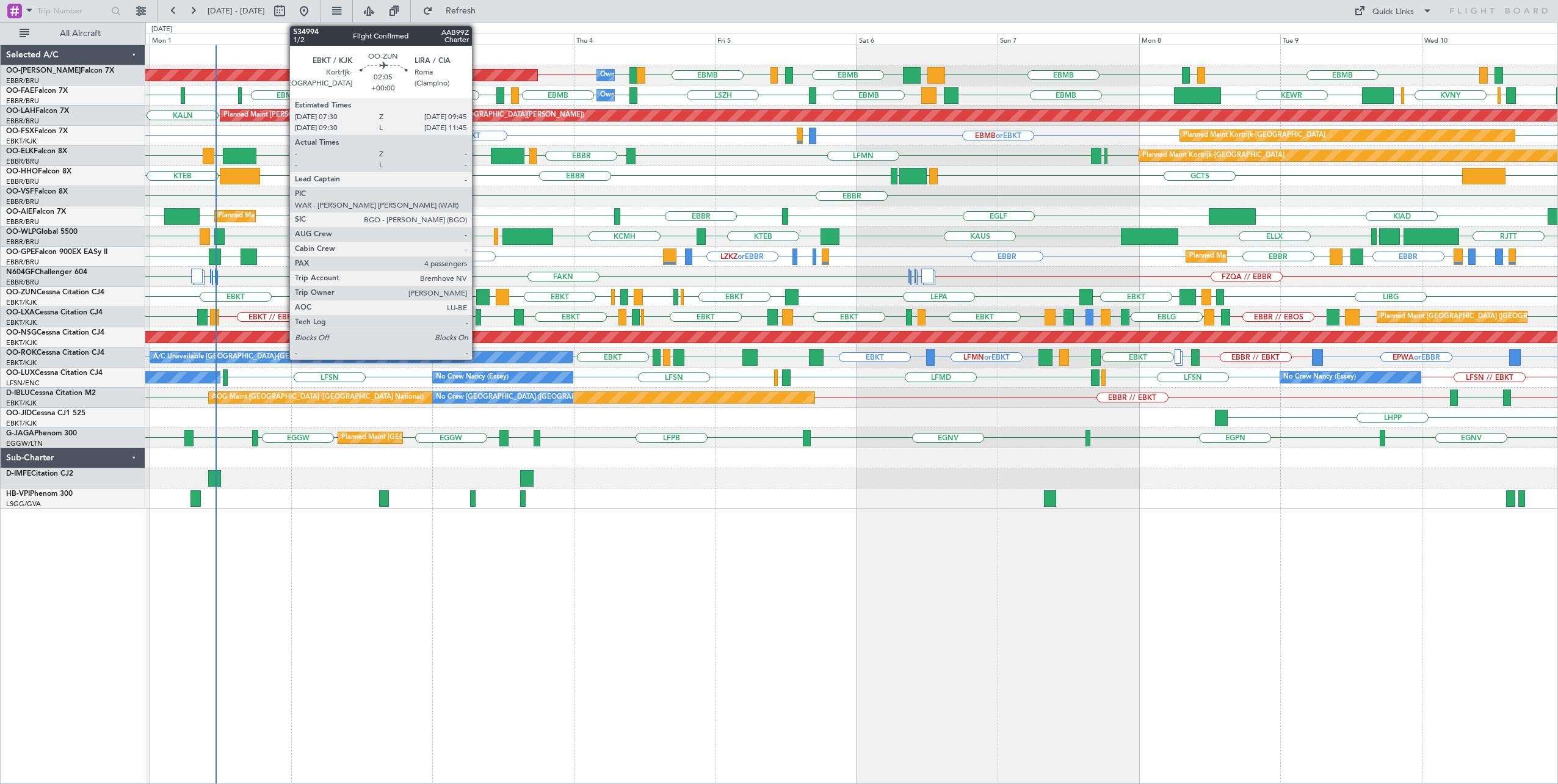
click at [478, 293] on div at bounding box center [482, 297] width 14 height 17
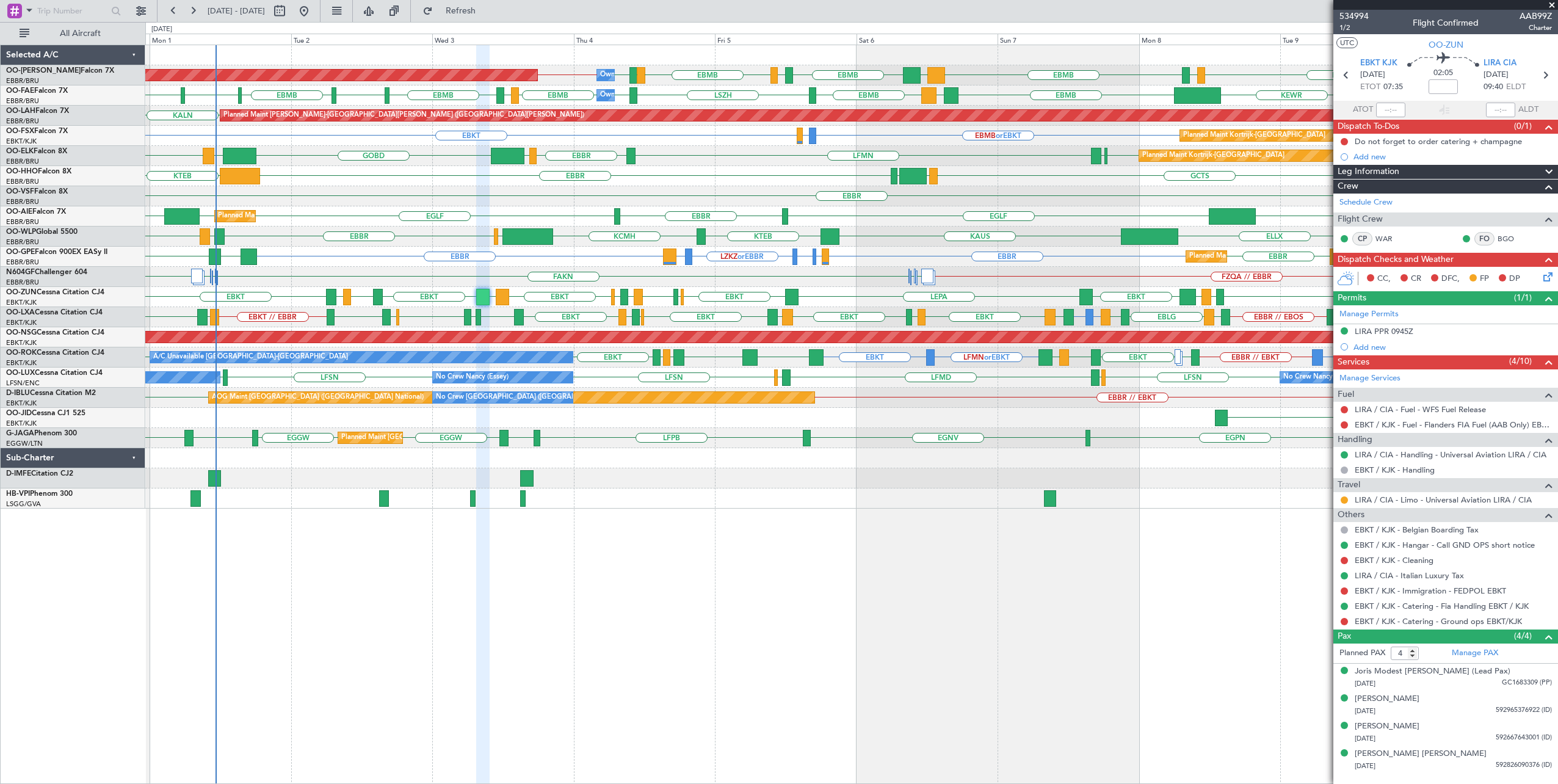
click at [1551, 6] on span at bounding box center [1552, 6] width 12 height 11
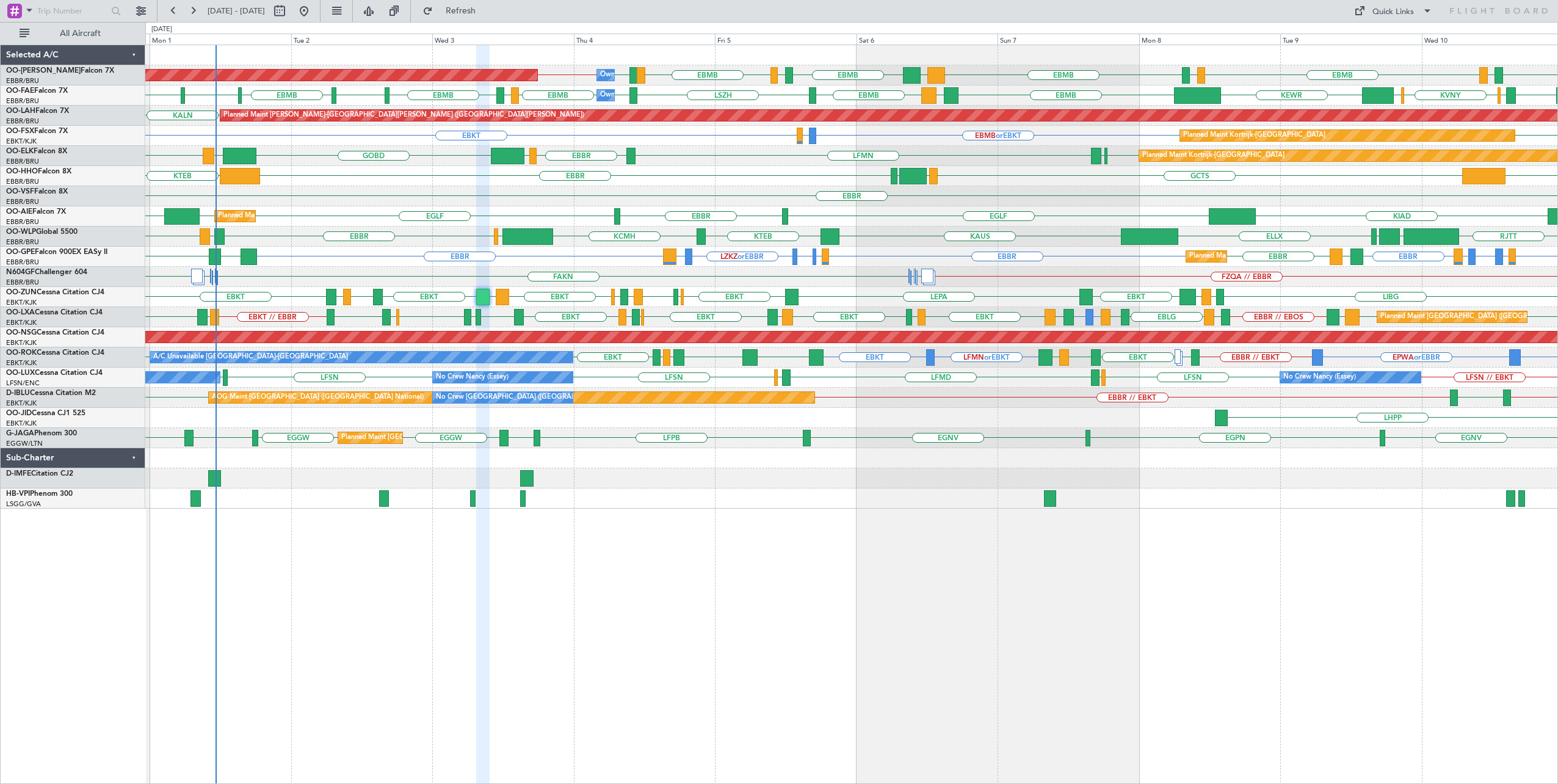
type input "0"
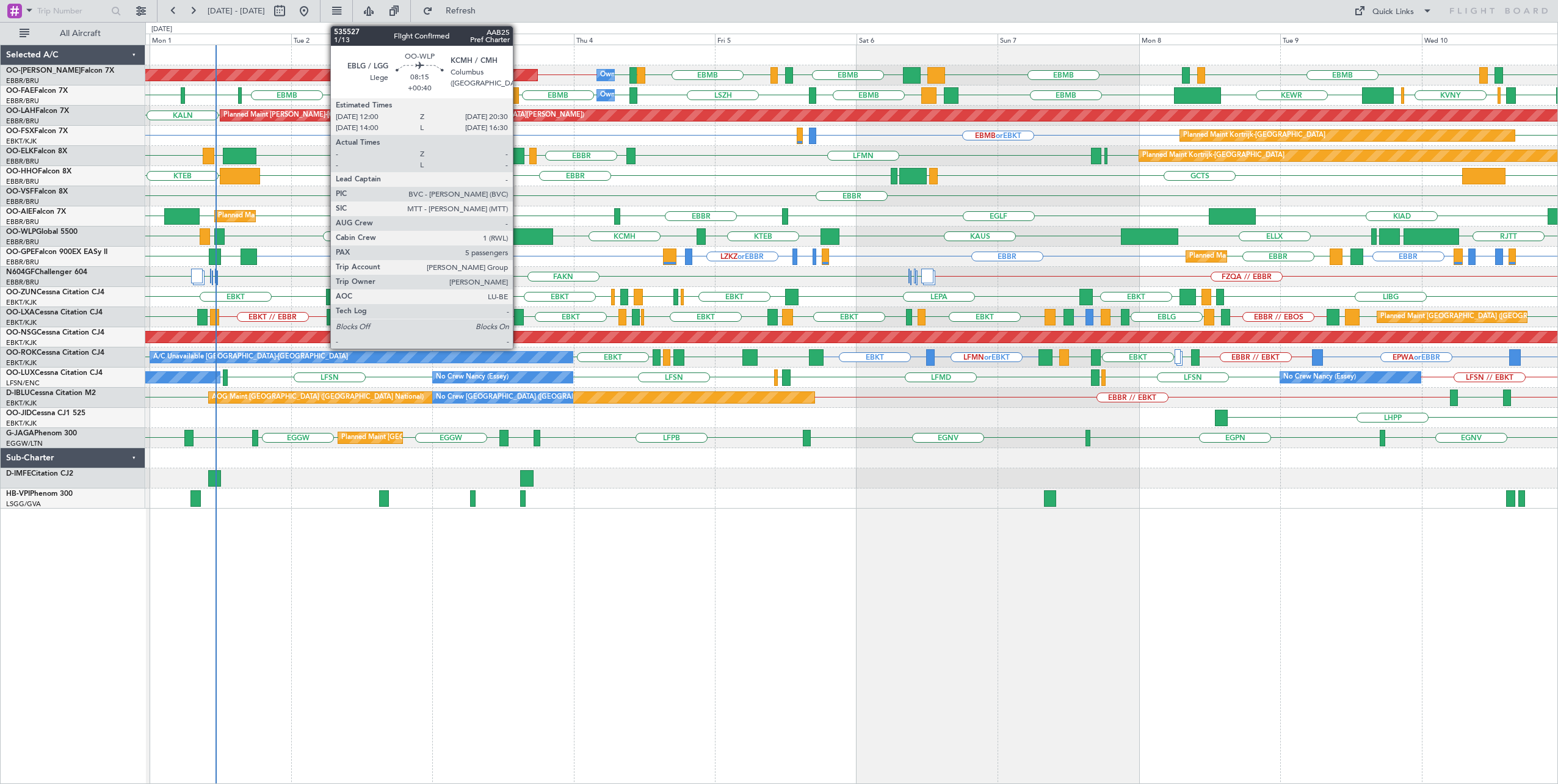
click at [519, 234] on div at bounding box center [527, 236] width 50 height 17
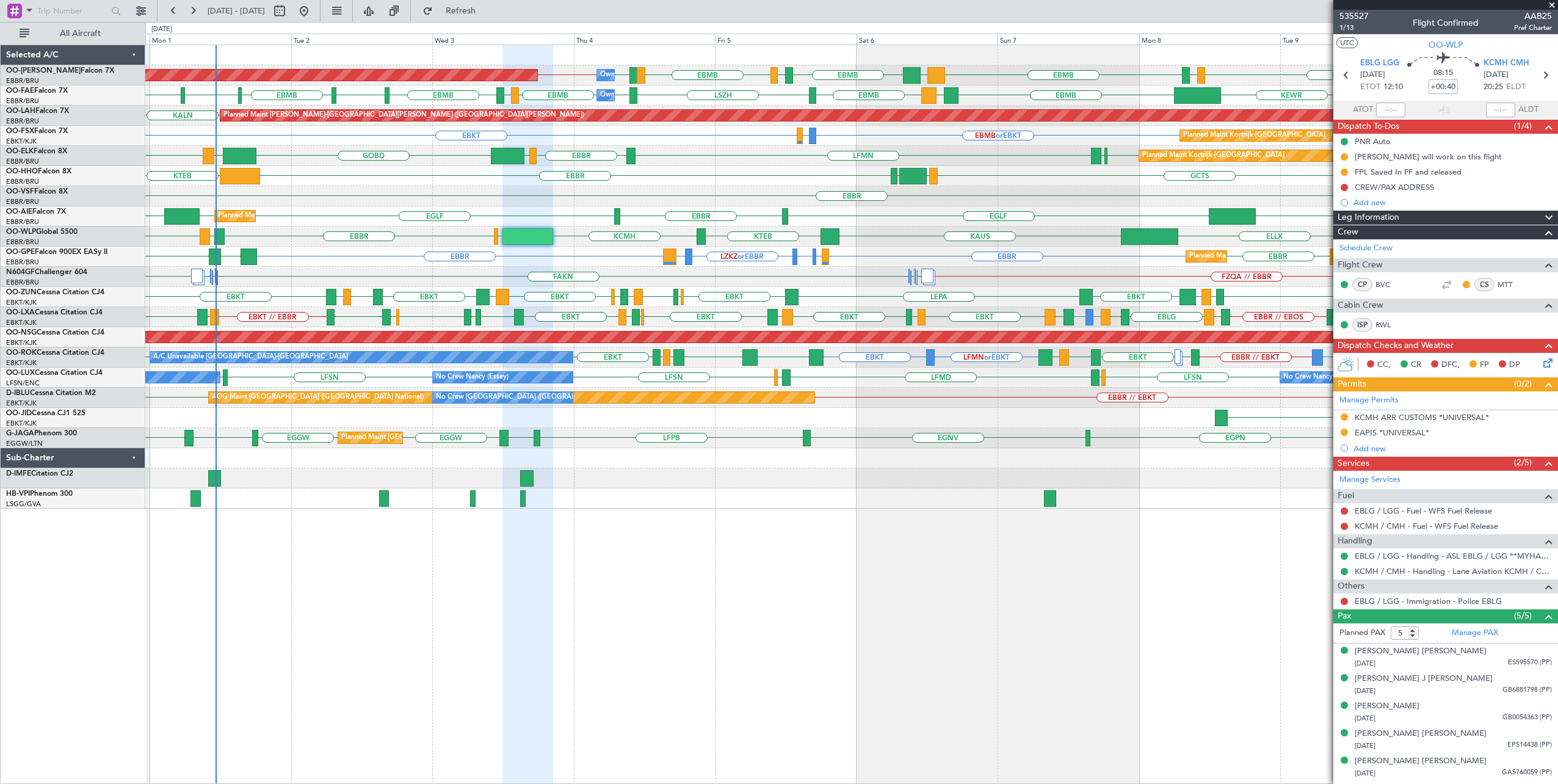
click at [1550, 4] on span at bounding box center [1552, 6] width 12 height 11
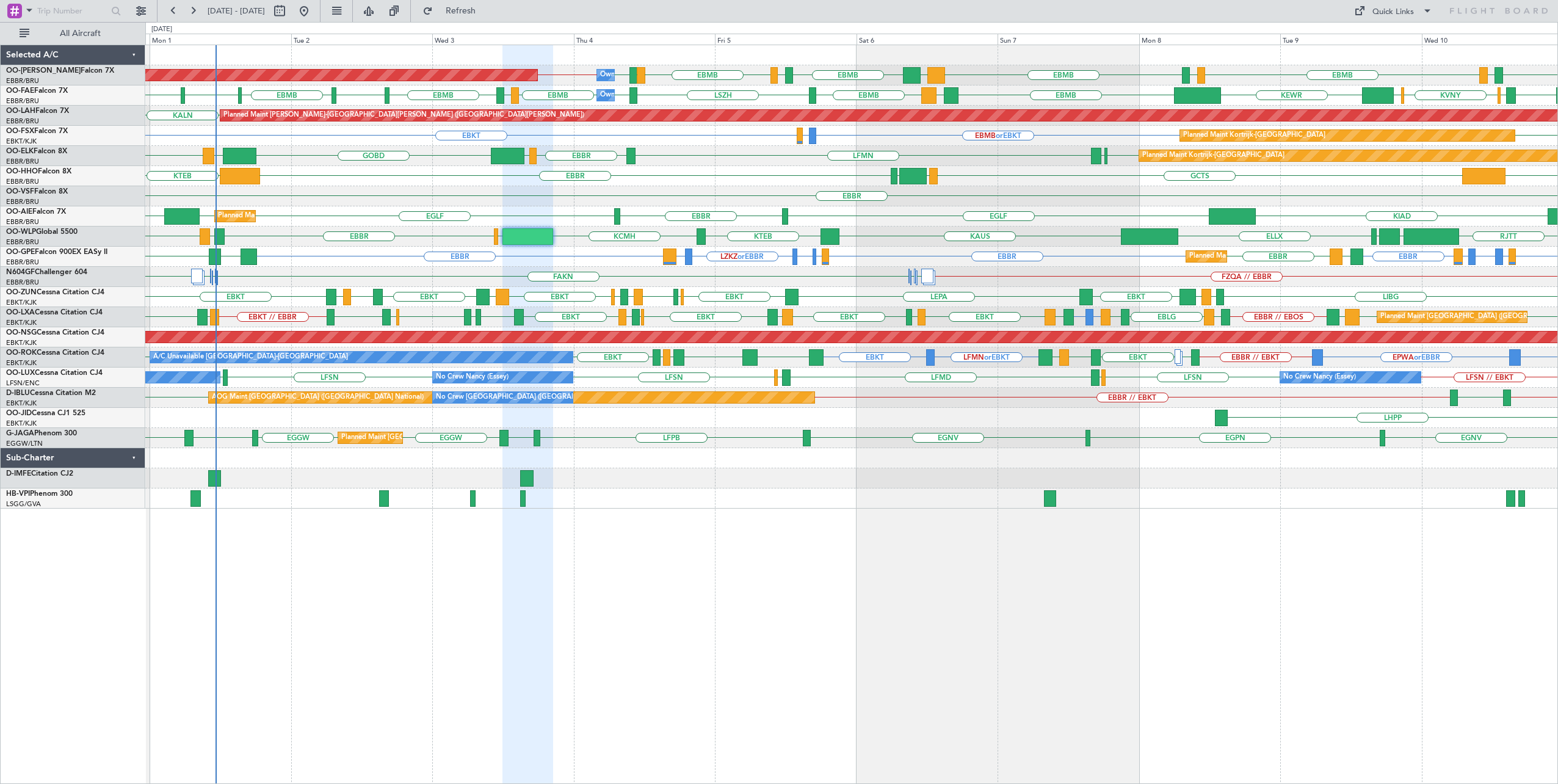
type input "0"
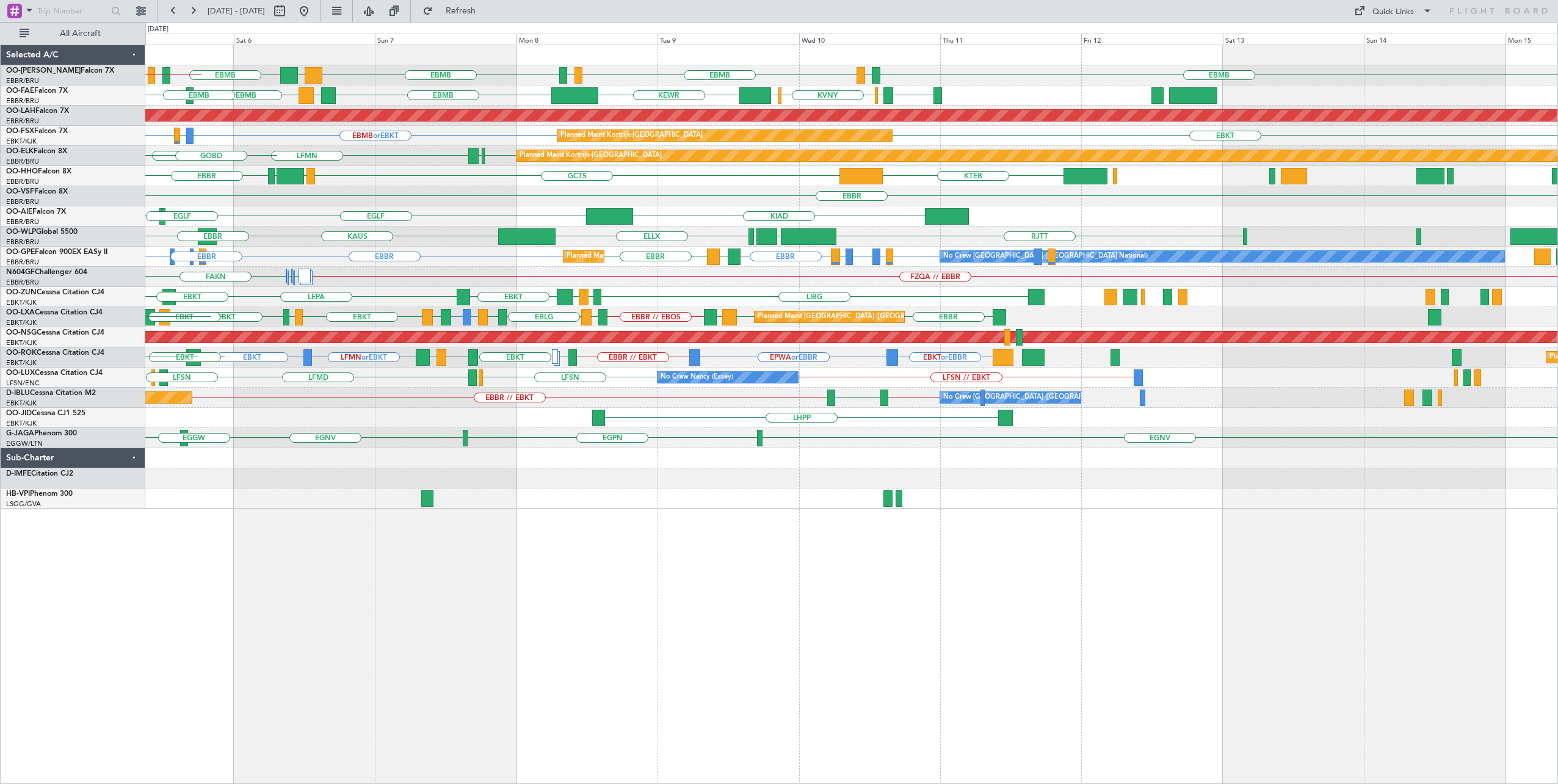
click at [757, 572] on div "EBMB LIMC EBMB LIMC EBMB BIKF EBMB LKKB EBMB [GEOGRAPHIC_DATA] EBMB Owner [GEOG…" at bounding box center [852, 414] width 1414 height 740
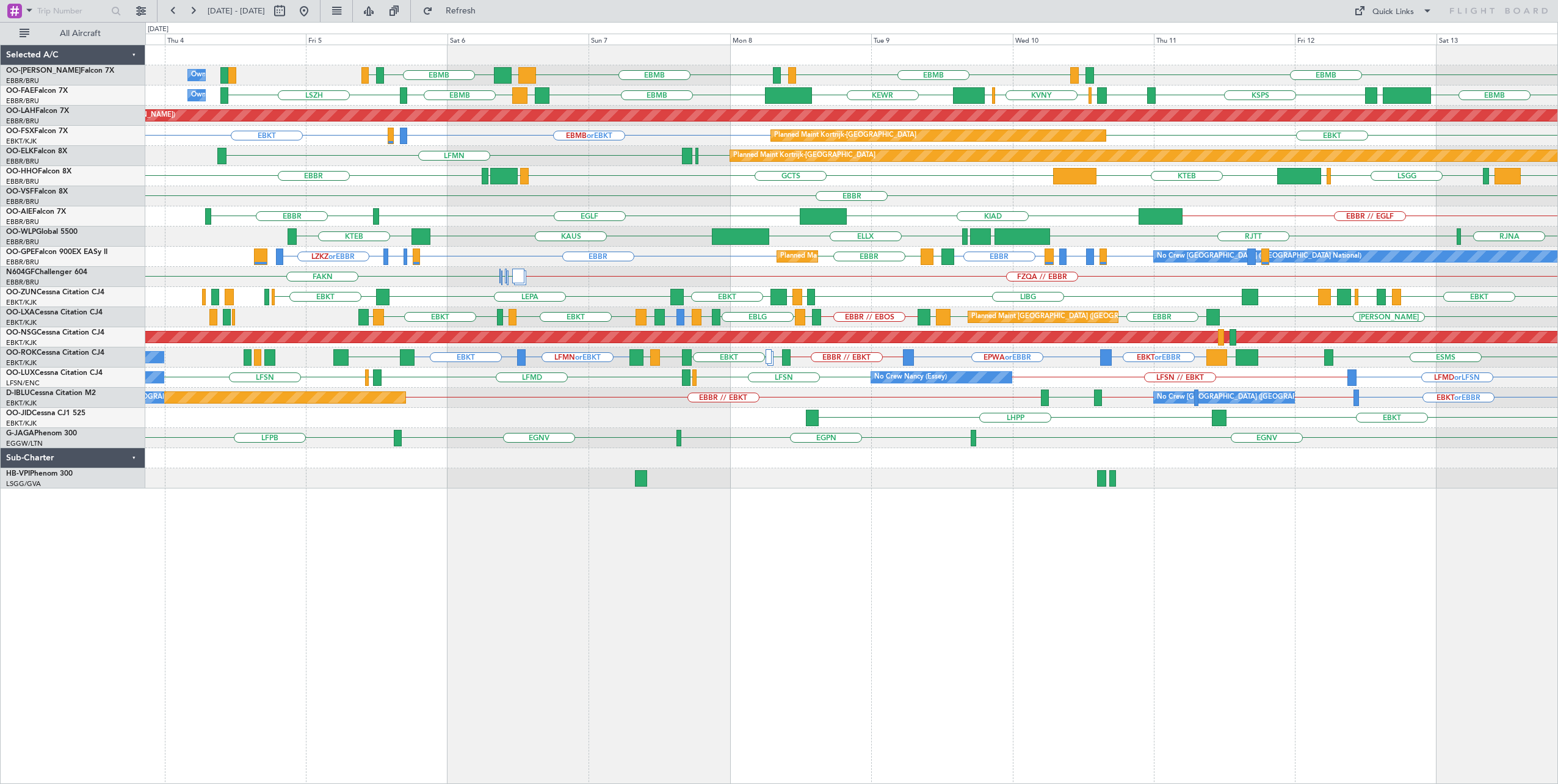
click at [735, 553] on div "EBMB LIMC EBMB LIMC EBMB BIKF EBMB LKKB Owner [GEOGRAPHIC_DATA] Planned Maint […" at bounding box center [852, 414] width 1414 height 740
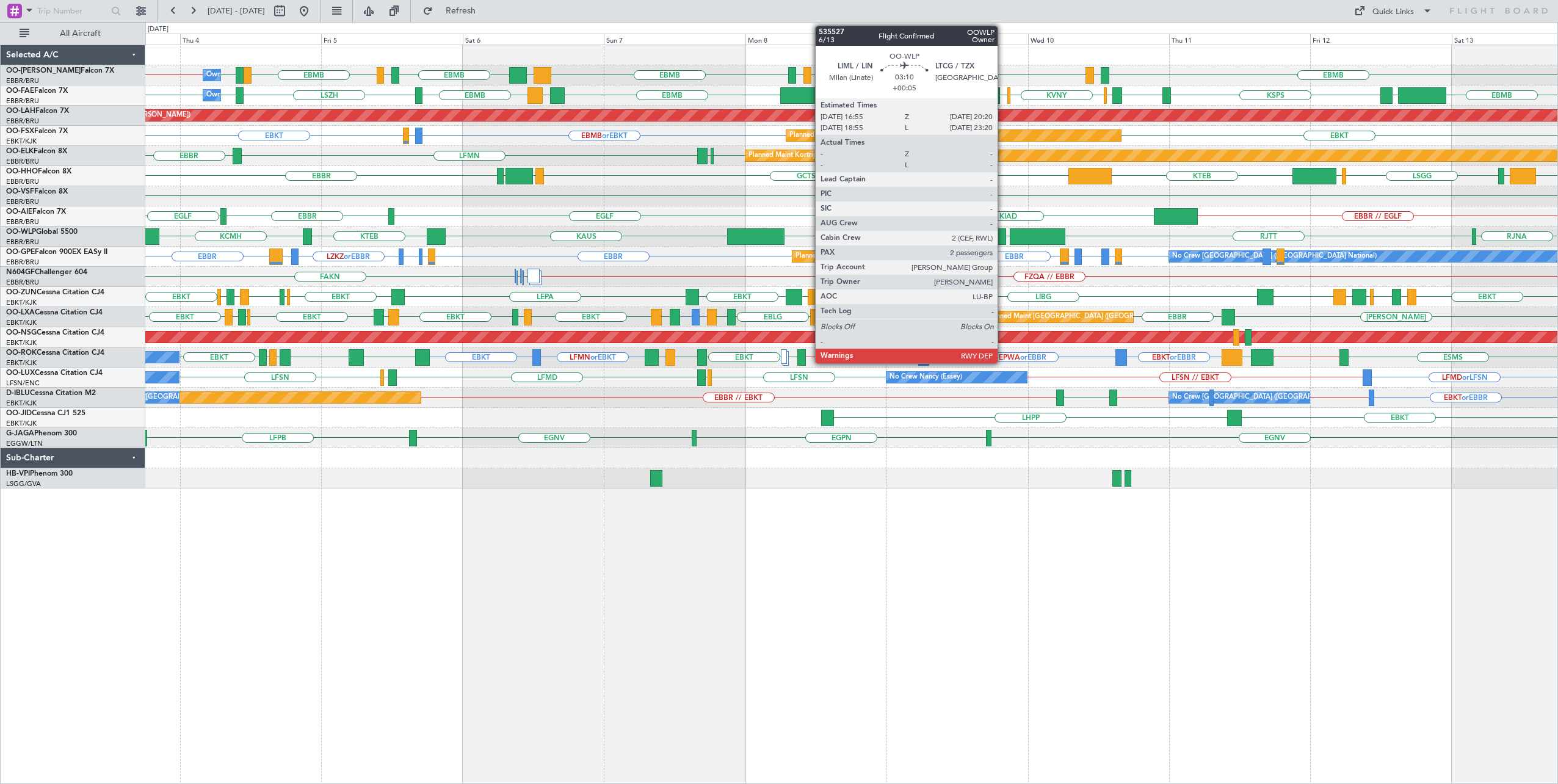
click at [1004, 231] on div at bounding box center [996, 236] width 20 height 17
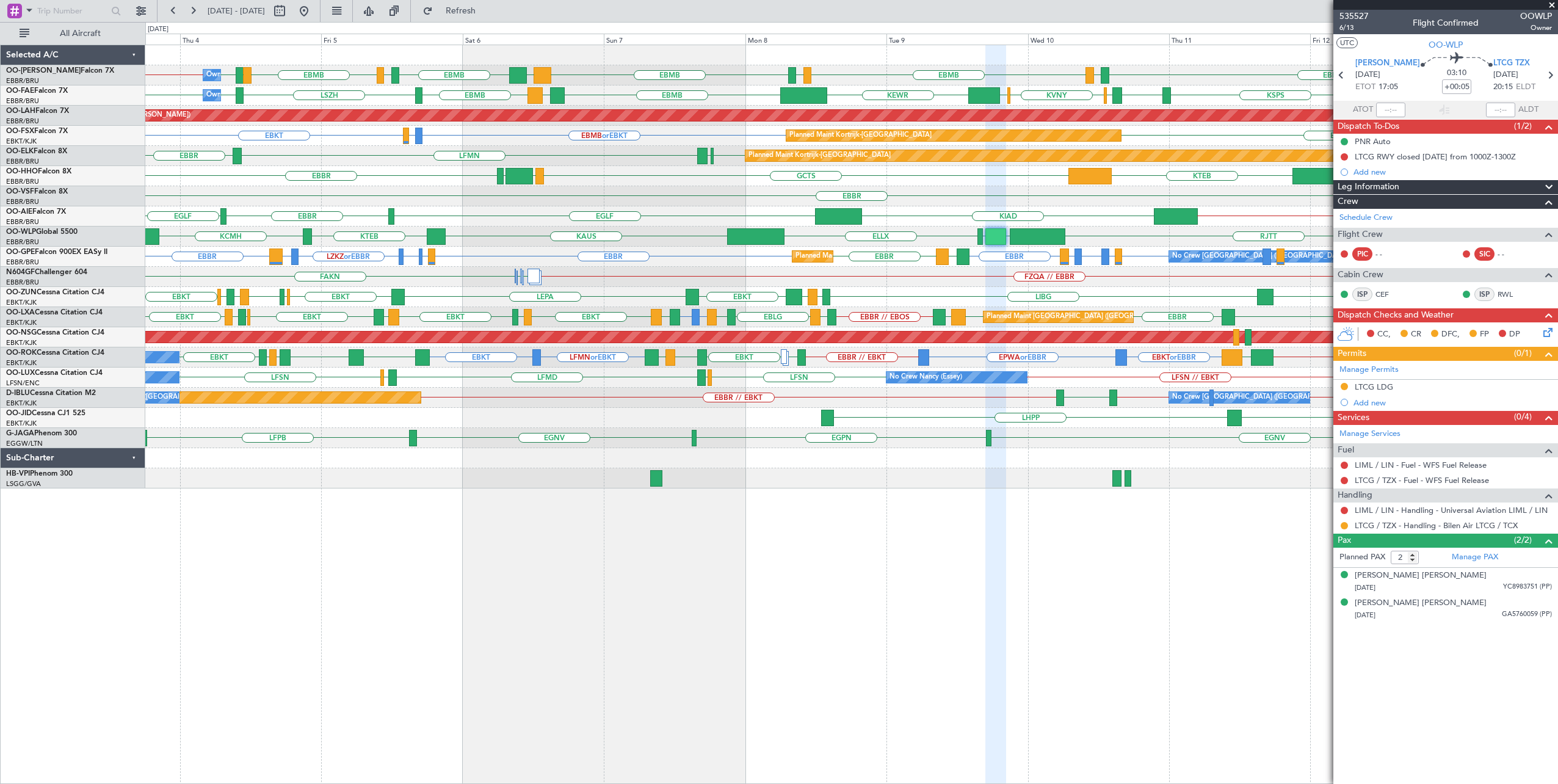
click at [1550, 4] on span at bounding box center [1552, 6] width 12 height 11
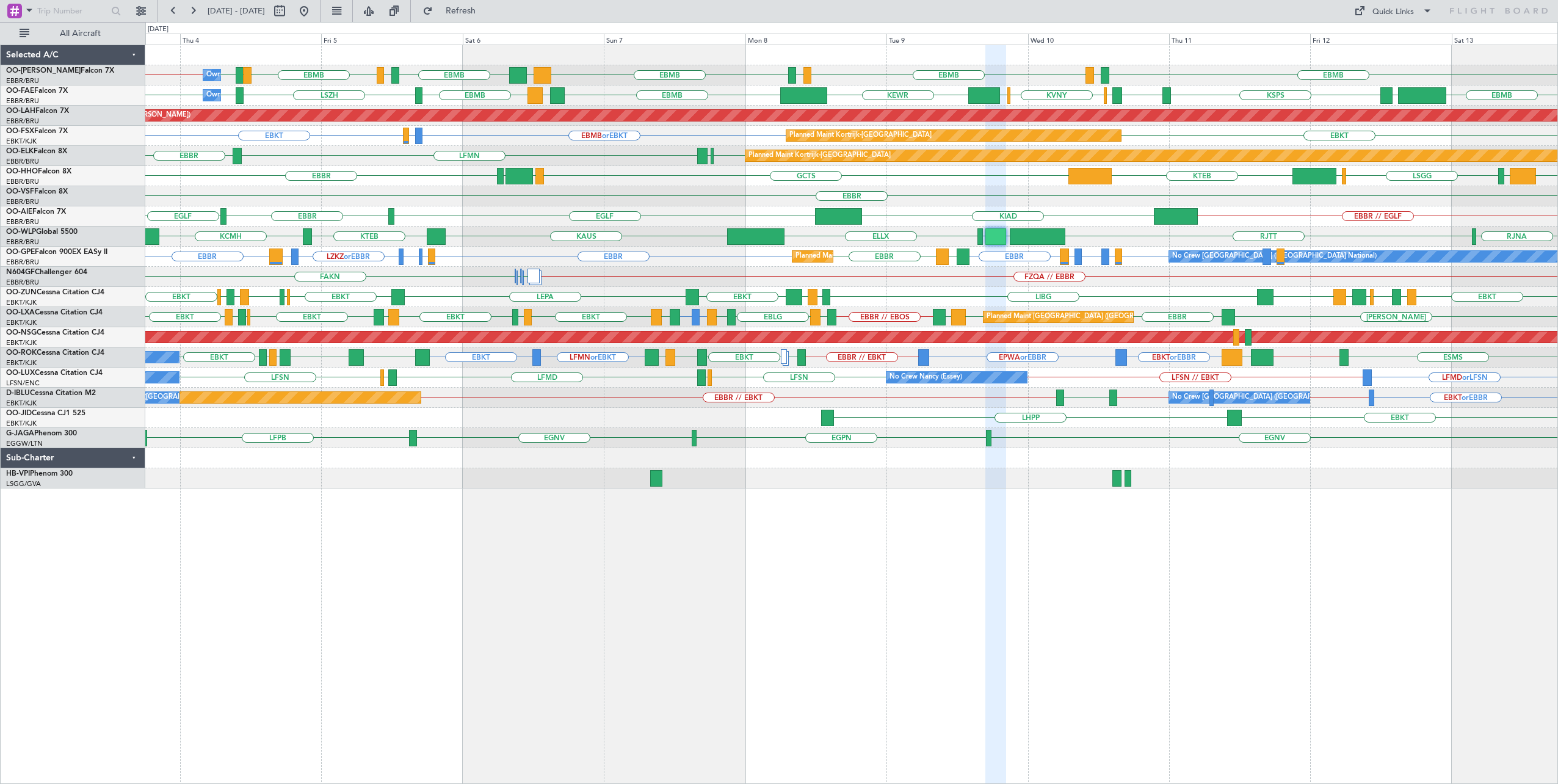
type input "0"
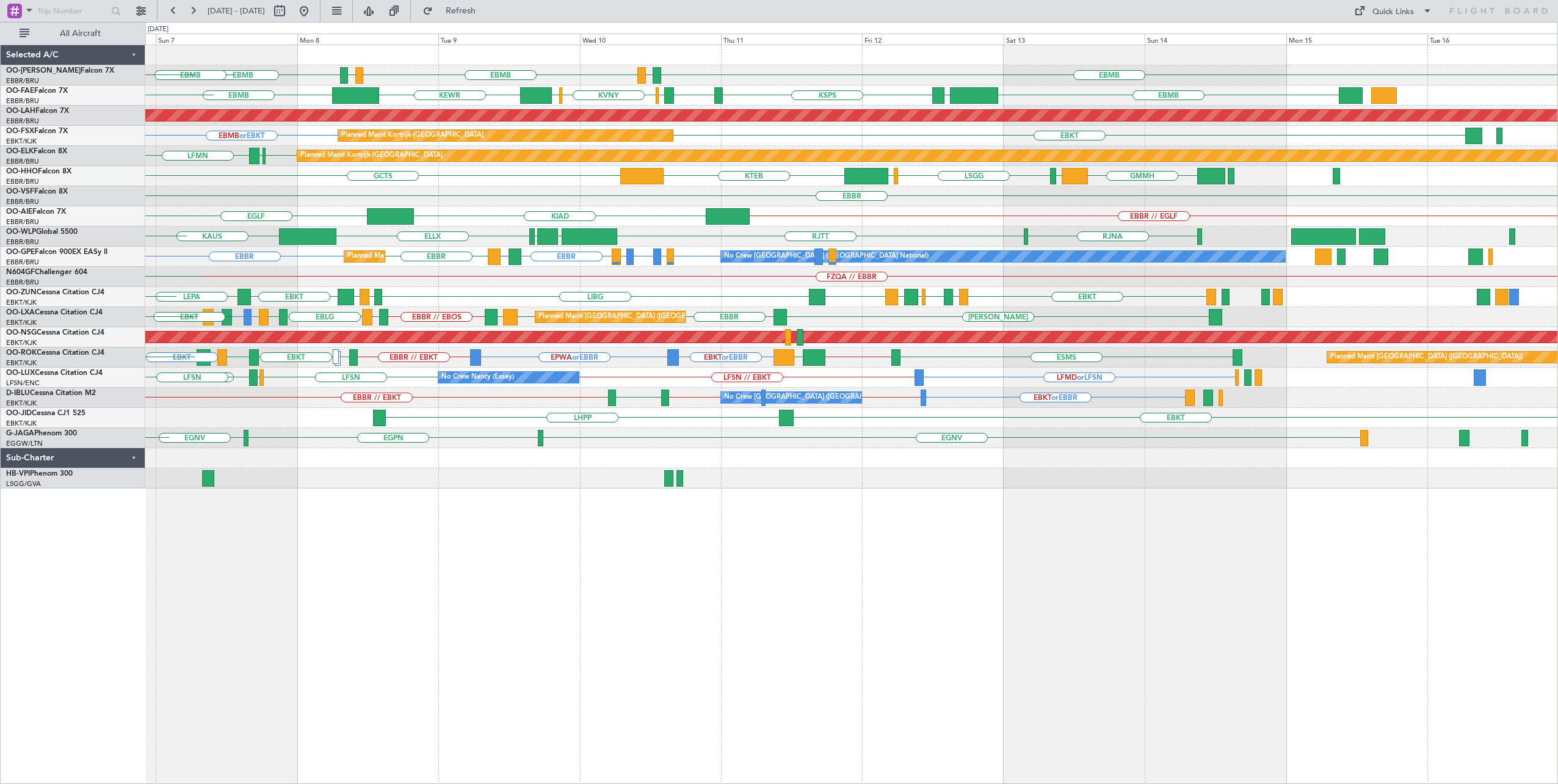
click at [832, 627] on div "EBMB LIMC EBMB LIMC EBMB EBMB [GEOGRAPHIC_DATA] LKKB EBMB BIKF EBMB KMKE KSPS K…" at bounding box center [852, 414] width 1414 height 740
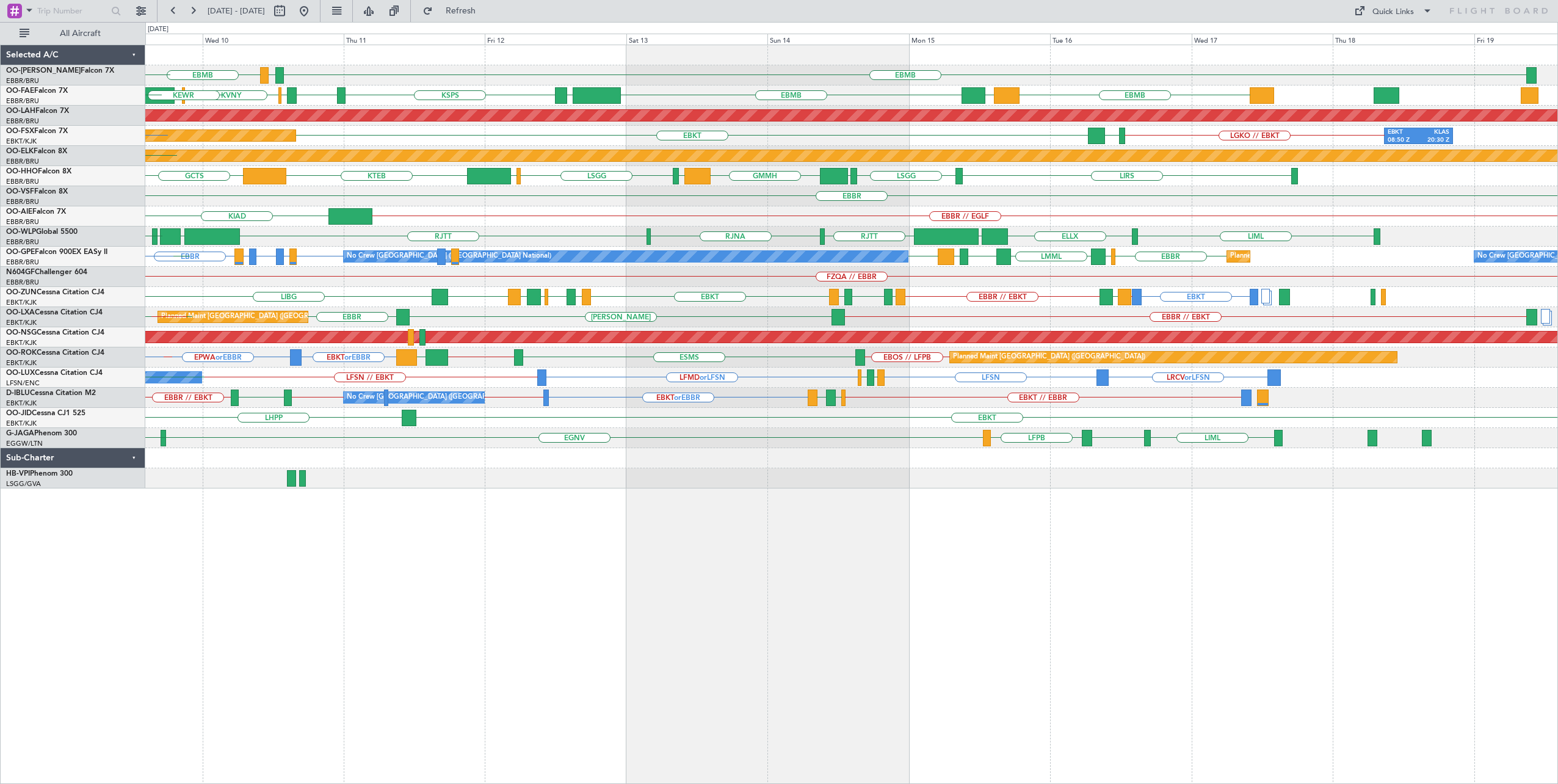
click at [765, 681] on div "EBMB LIMC EBMB LIMC EBMB EBMB [GEOGRAPHIC_DATA] EBMB KMKE KSPS KABQ KPMD KVNY K…" at bounding box center [852, 414] width 1414 height 740
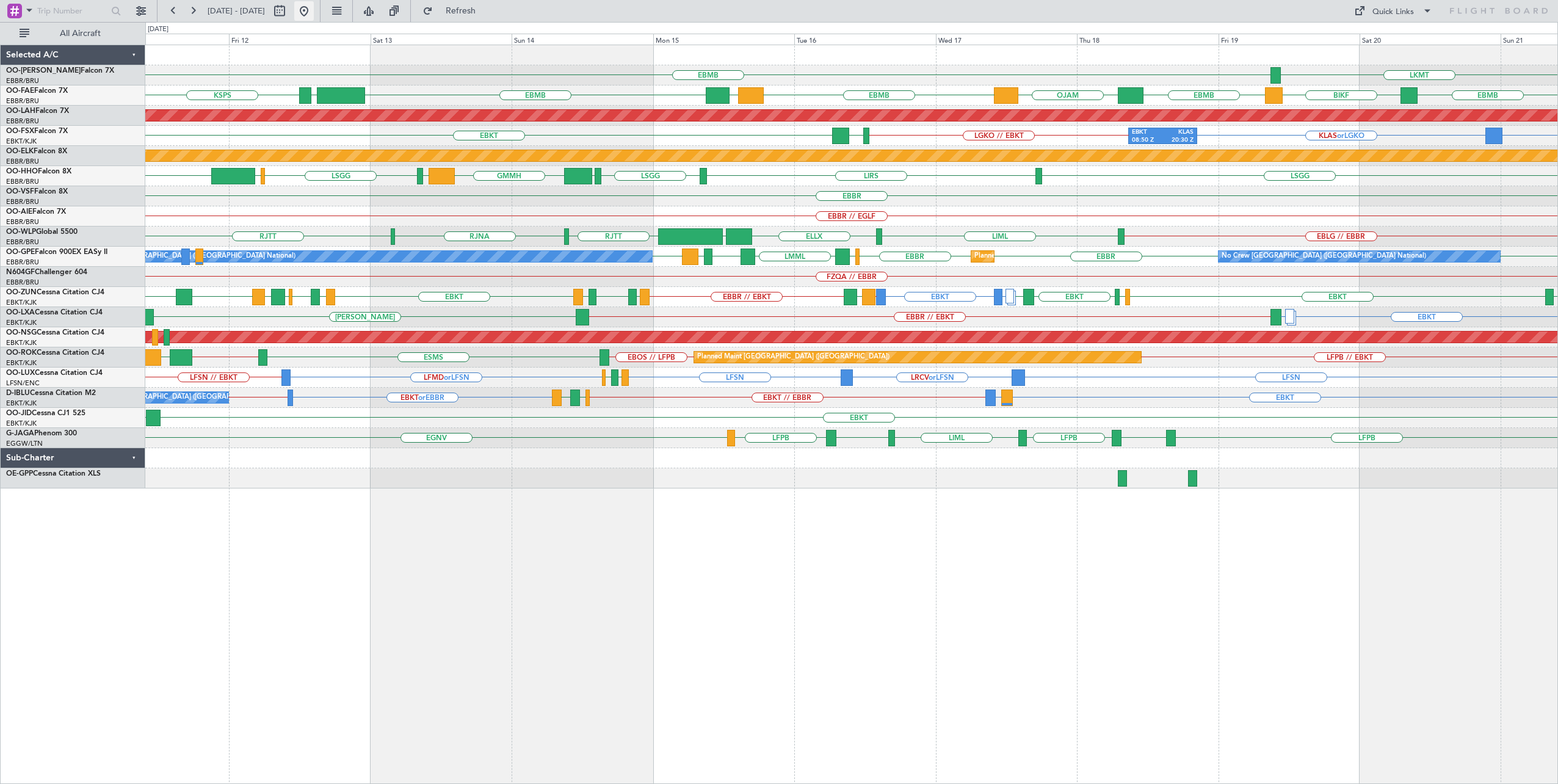
click at [314, 12] on button at bounding box center [304, 10] width 19 height 19
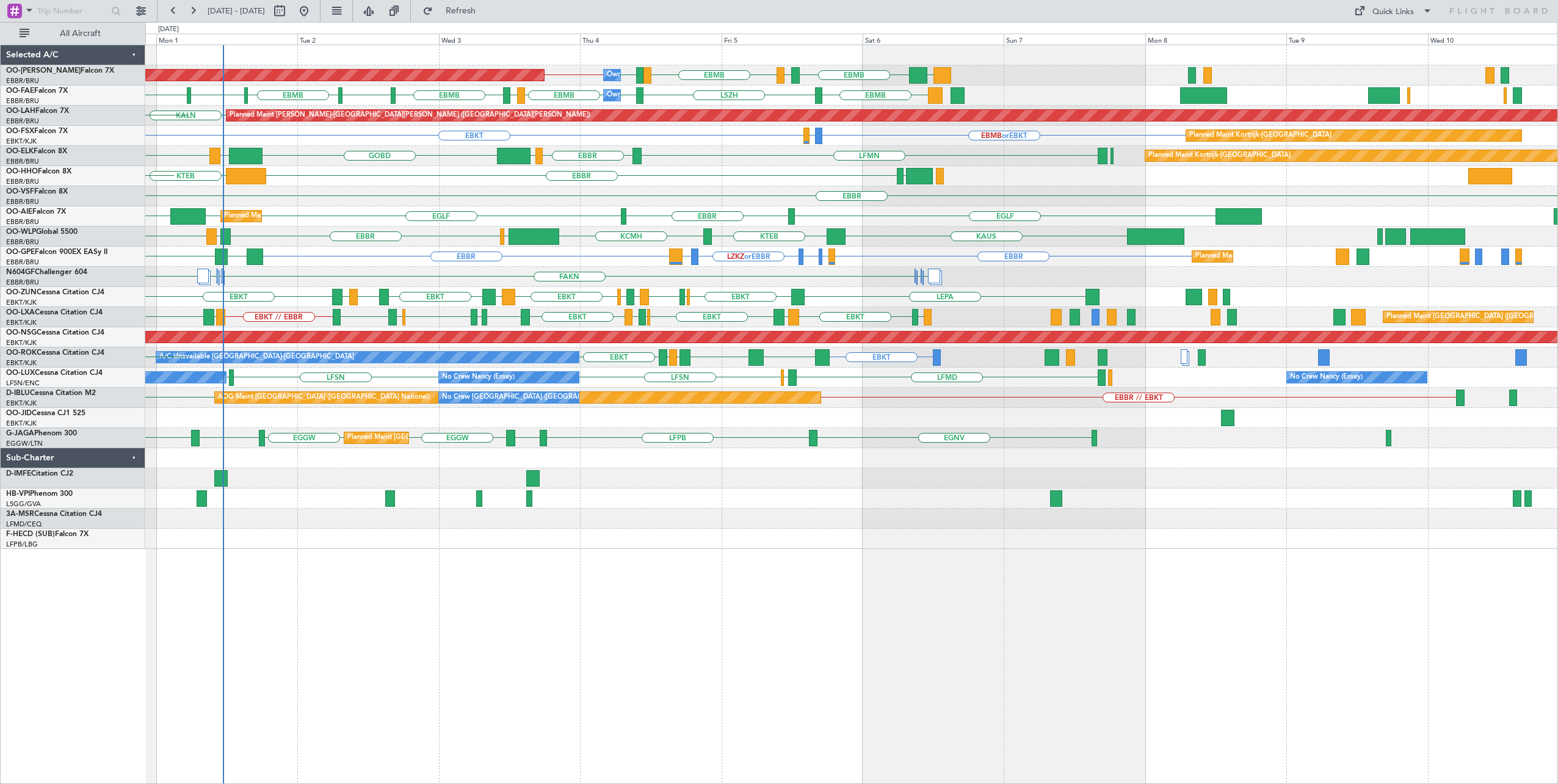
click at [538, 579] on div "Owner Melsbroek Air Base Planned Maint [GEOGRAPHIC_DATA] ([GEOGRAPHIC_DATA]) BI…" at bounding box center [852, 414] width 1414 height 740
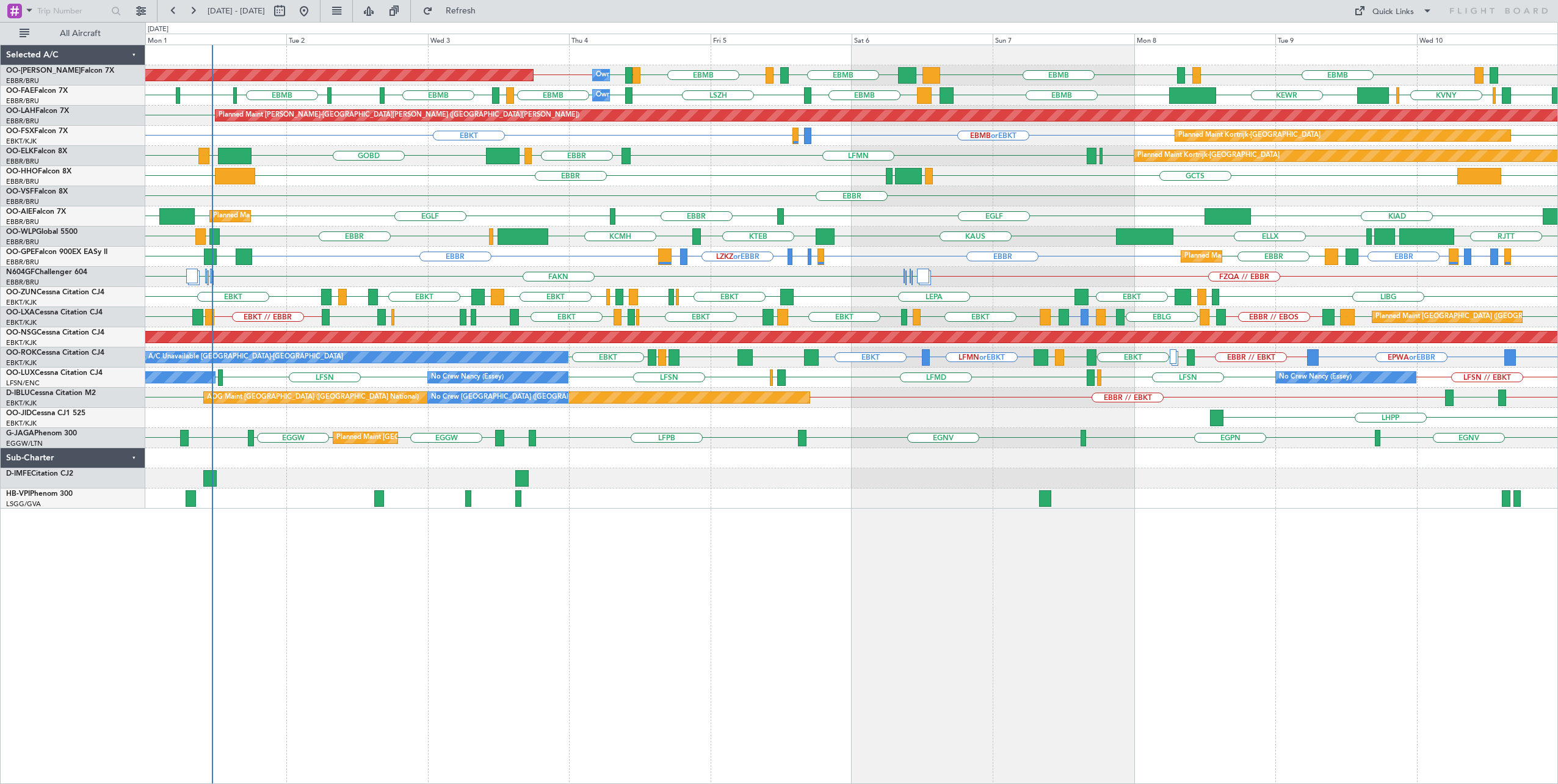
click at [518, 562] on div "EBMB LIMC EBMB LIMC EBMB BIKF EBMB LKKB EBMB [GEOGRAPHIC_DATA] EBMB EBBR // EBM…" at bounding box center [852, 414] width 1414 height 740
click at [457, 214] on div "KIAD [GEOGRAPHIC_DATA] [GEOGRAPHIC_DATA] [GEOGRAPHIC_DATA] [GEOGRAPHIC_DATA] KF…" at bounding box center [851, 216] width 1413 height 20
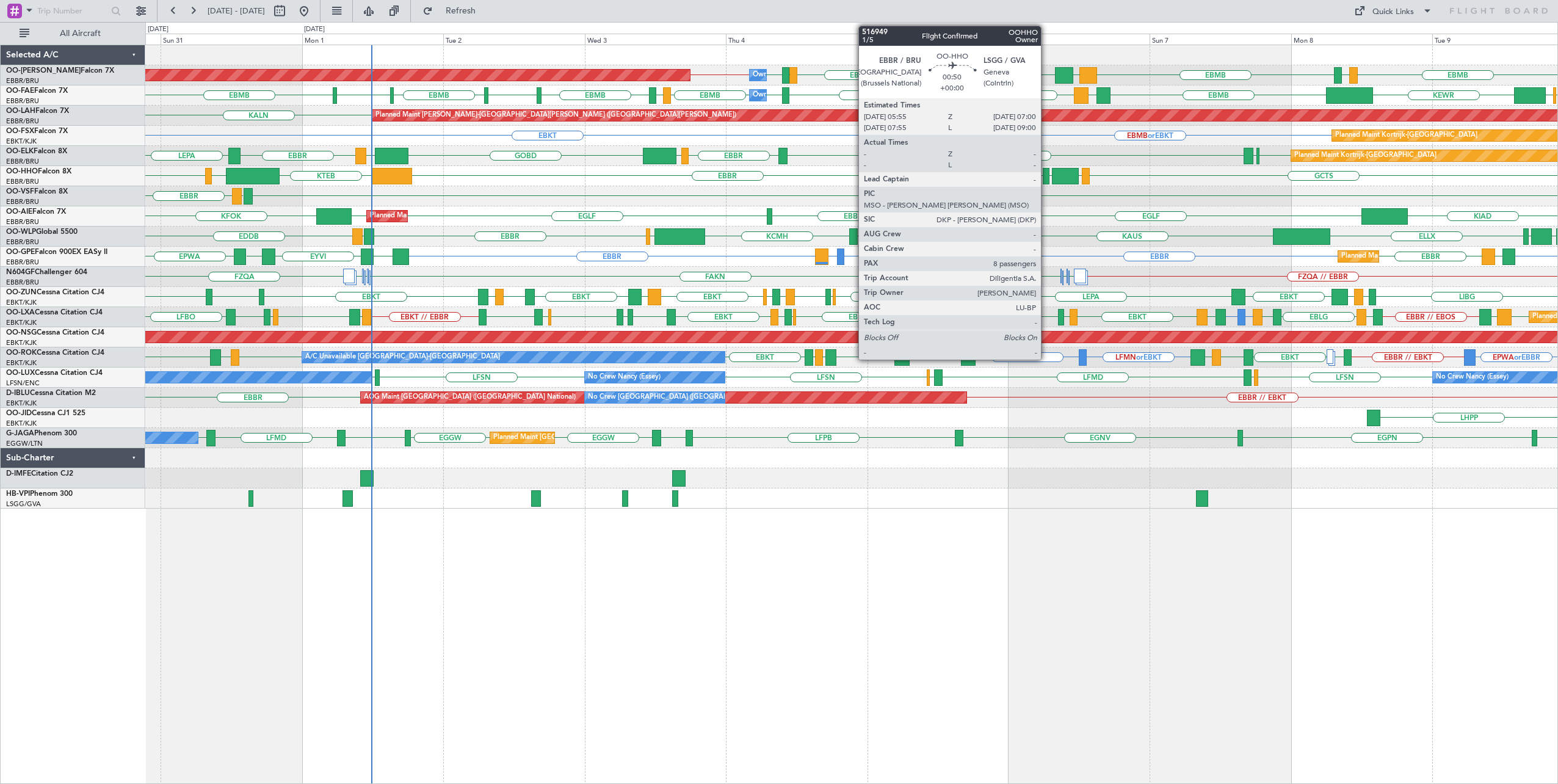
click at [1047, 172] on div at bounding box center [1045, 176] width 6 height 17
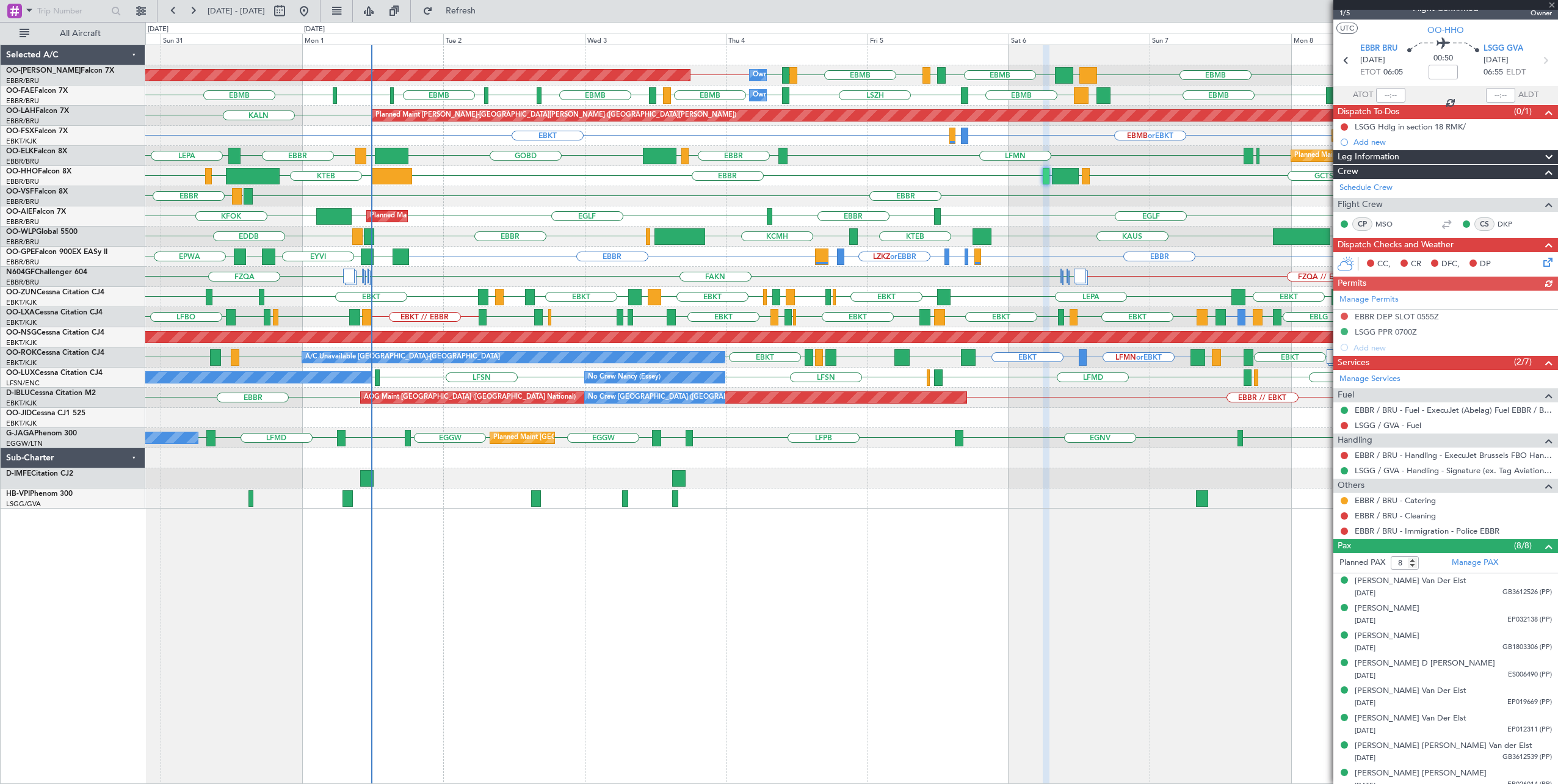
scroll to position [21, 0]
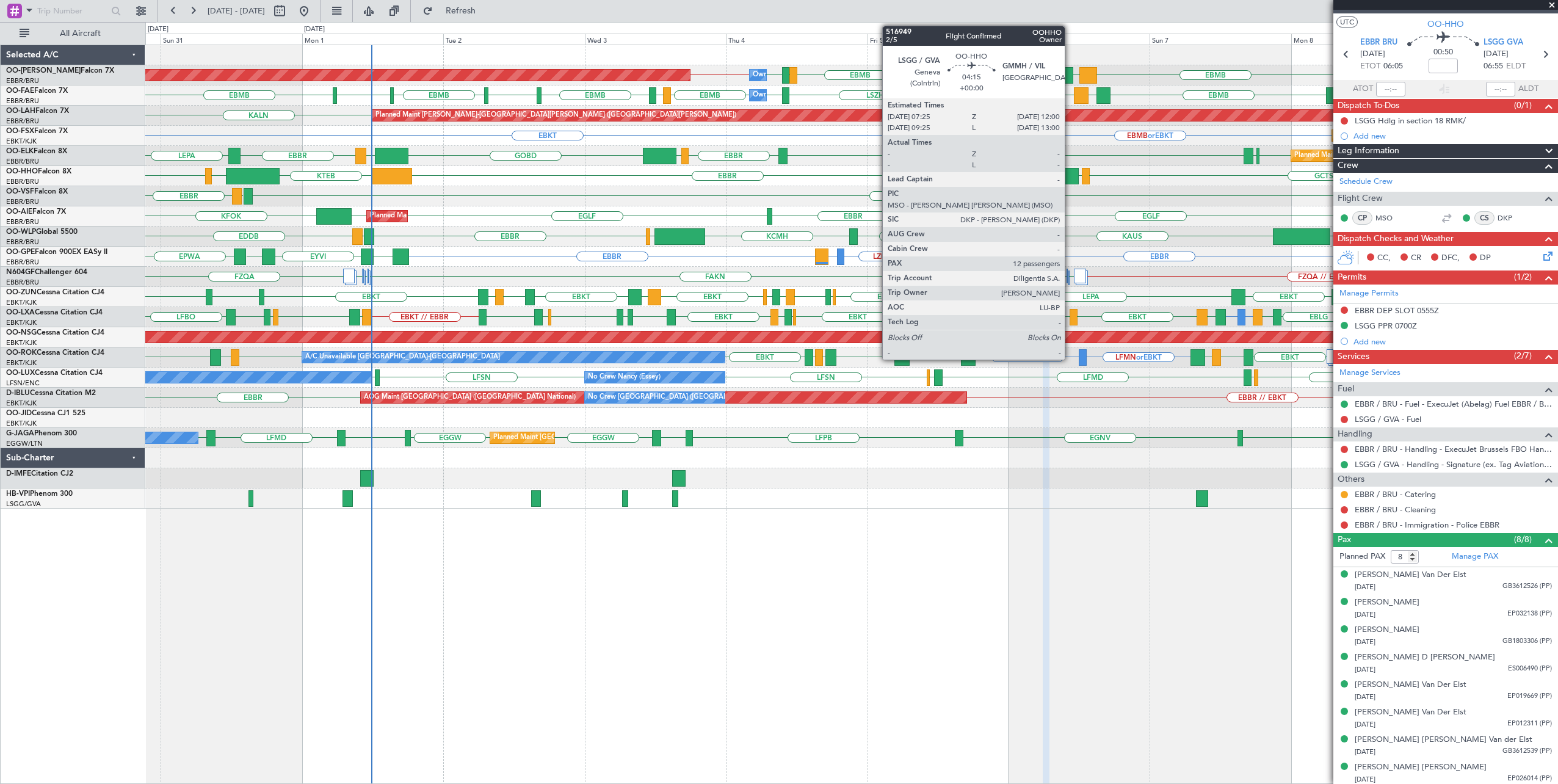
click at [1071, 175] on div at bounding box center [1066, 176] width 28 height 17
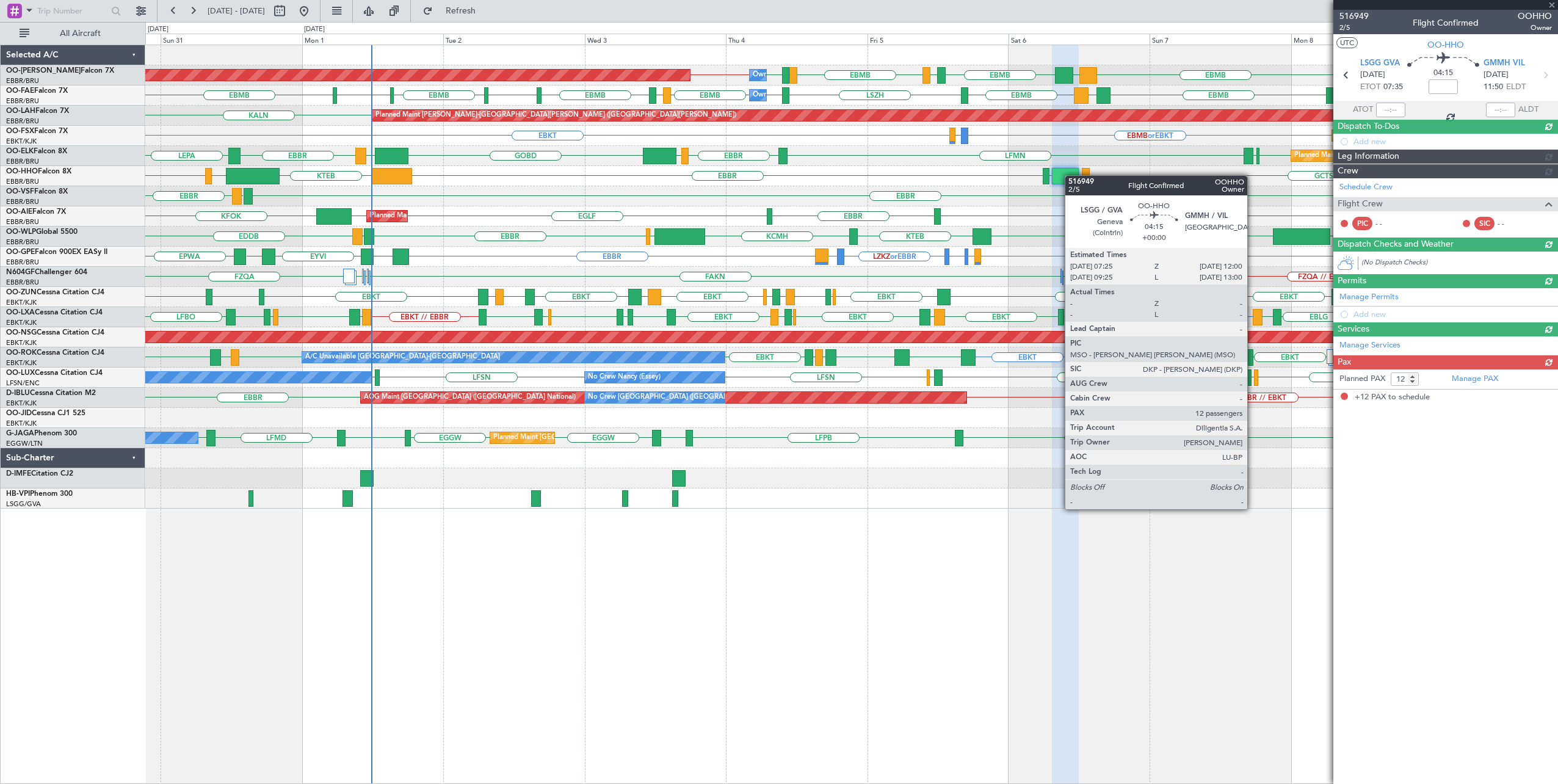
scroll to position [0, 0]
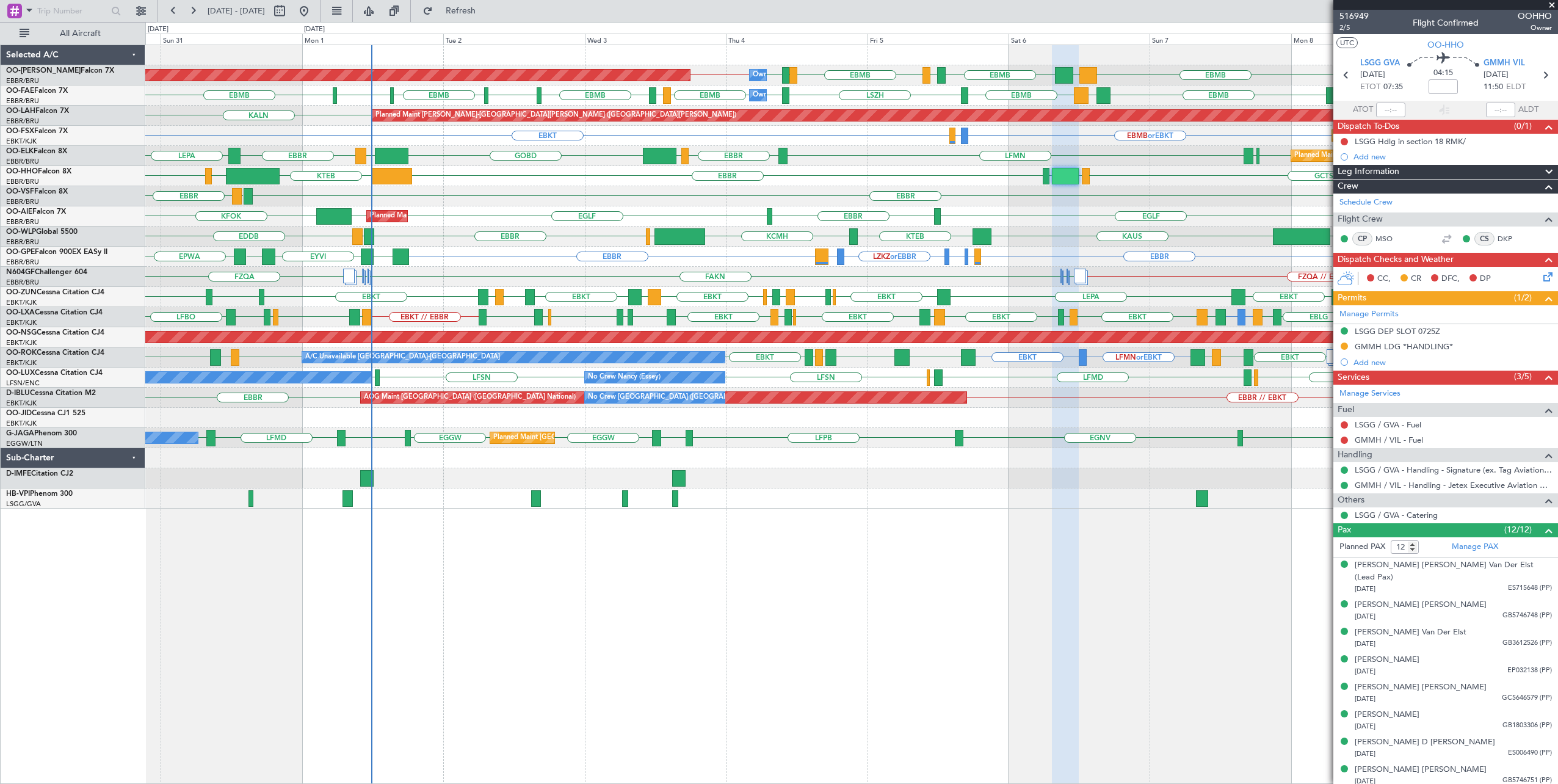
click at [1554, 4] on span at bounding box center [1552, 6] width 12 height 11
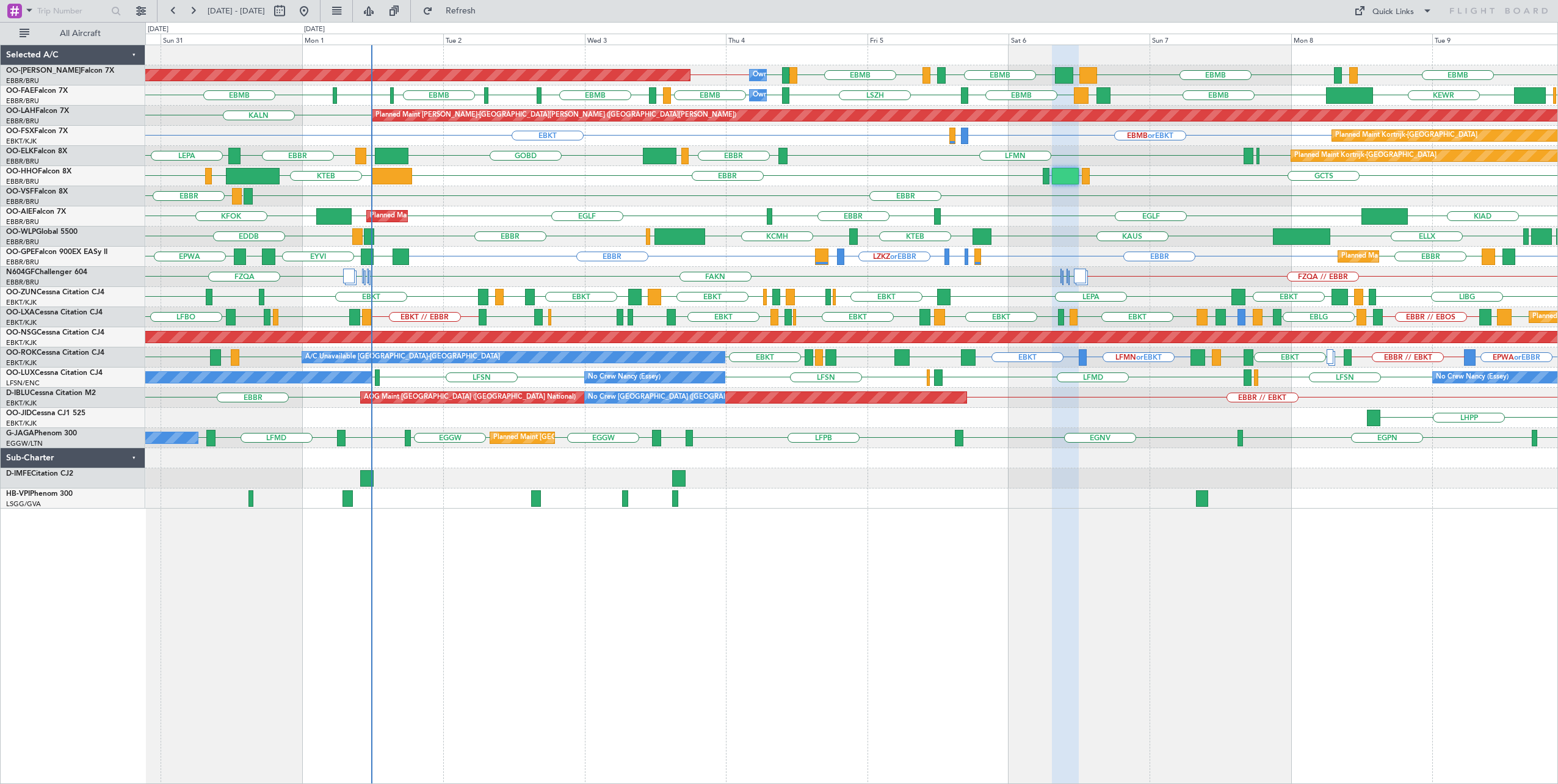
type input "0"
